Goal: Navigation & Orientation: Go to known website

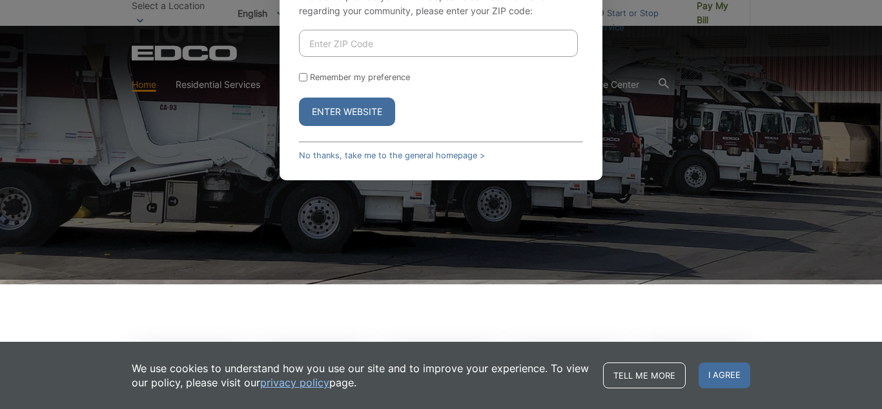
scroll to position [129, 0]
click at [381, 34] on input "Enter ZIP Code" at bounding box center [438, 43] width 279 height 27
type input "92021"
click at [378, 103] on button "Enter Website" at bounding box center [347, 112] width 96 height 28
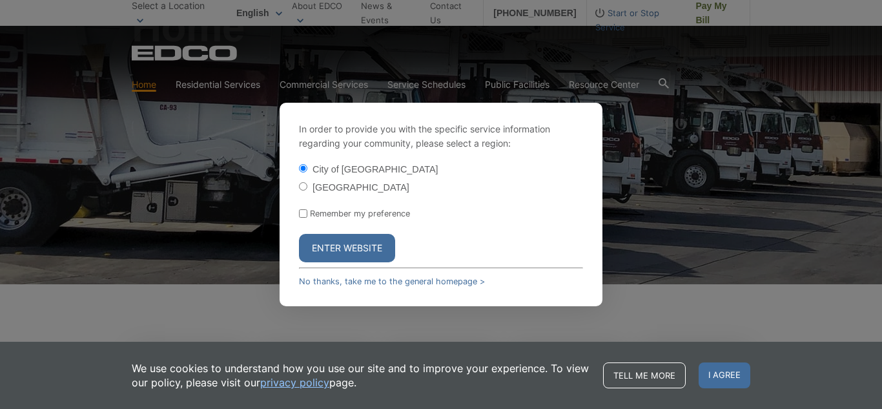
click at [364, 251] on button "Enter Website" at bounding box center [347, 248] width 96 height 28
